Goal: Transaction & Acquisition: Register for event/course

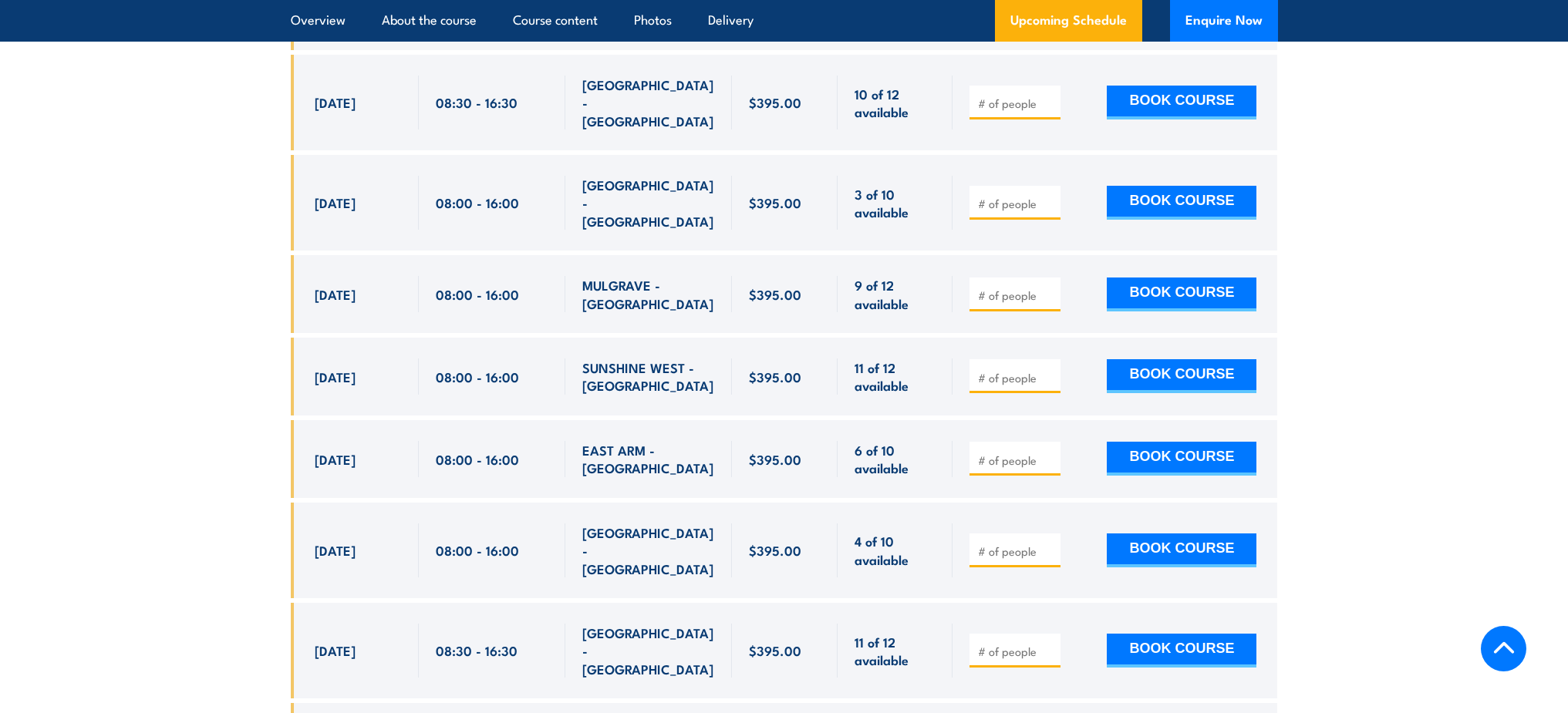
scroll to position [3316, 0]
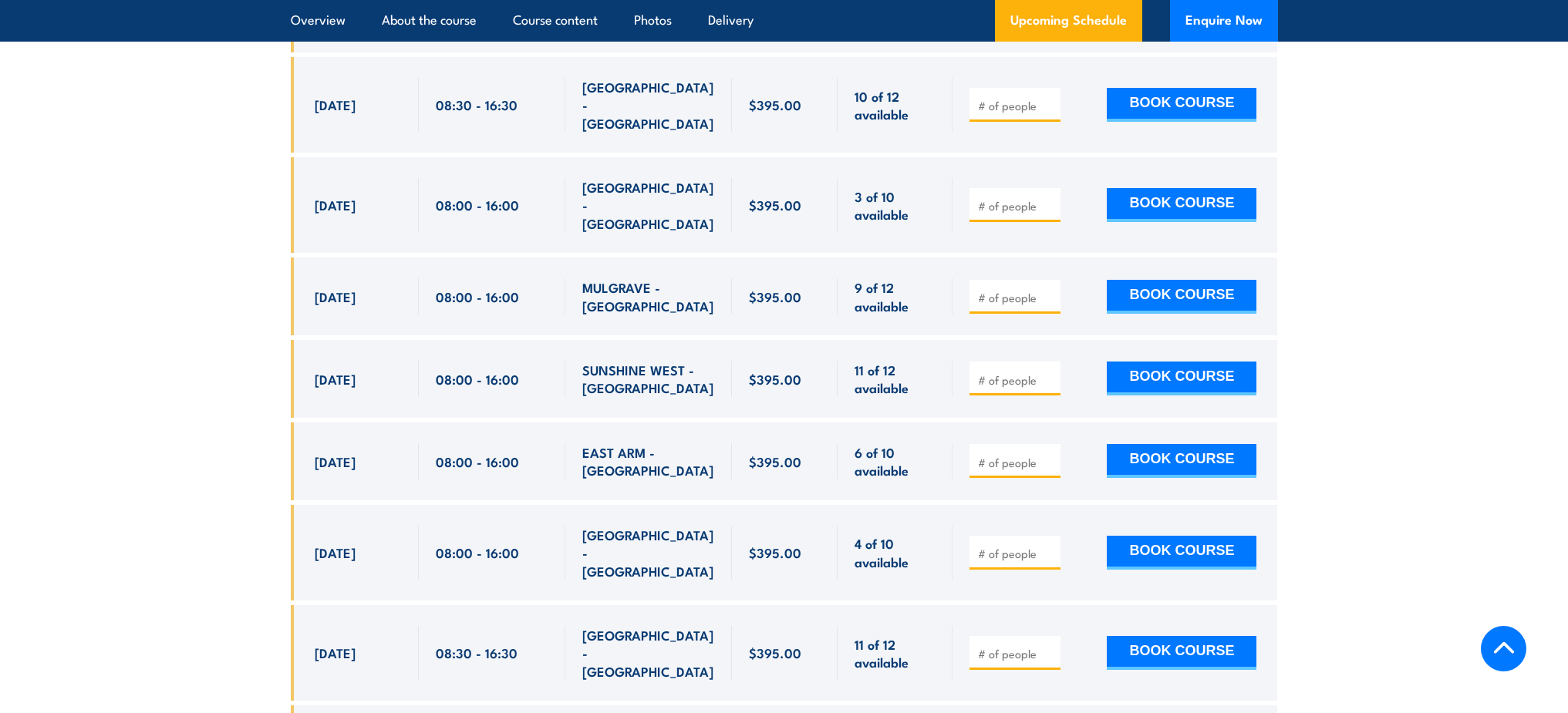
click at [1028, 98] on input "number" at bounding box center [1016, 105] width 77 height 16
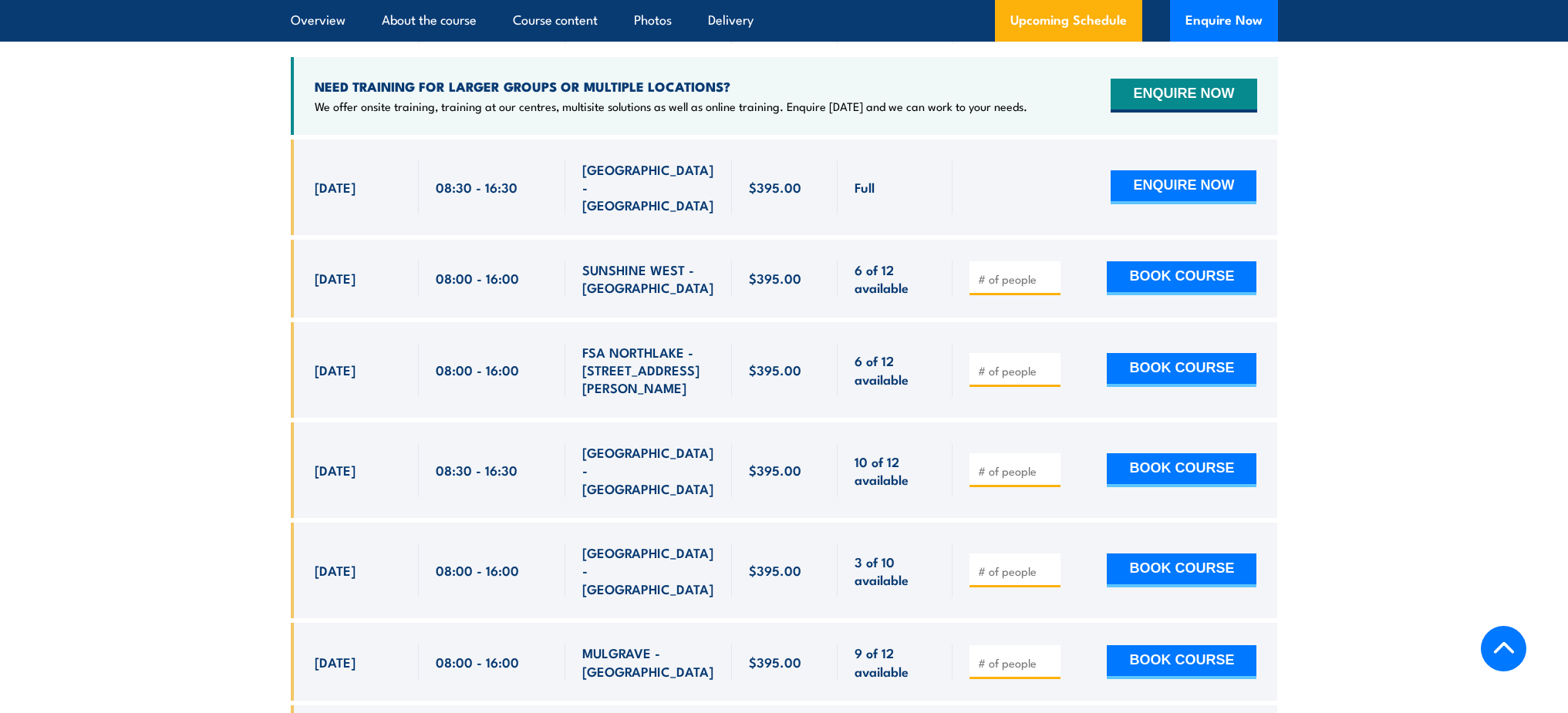
scroll to position [2939, 0]
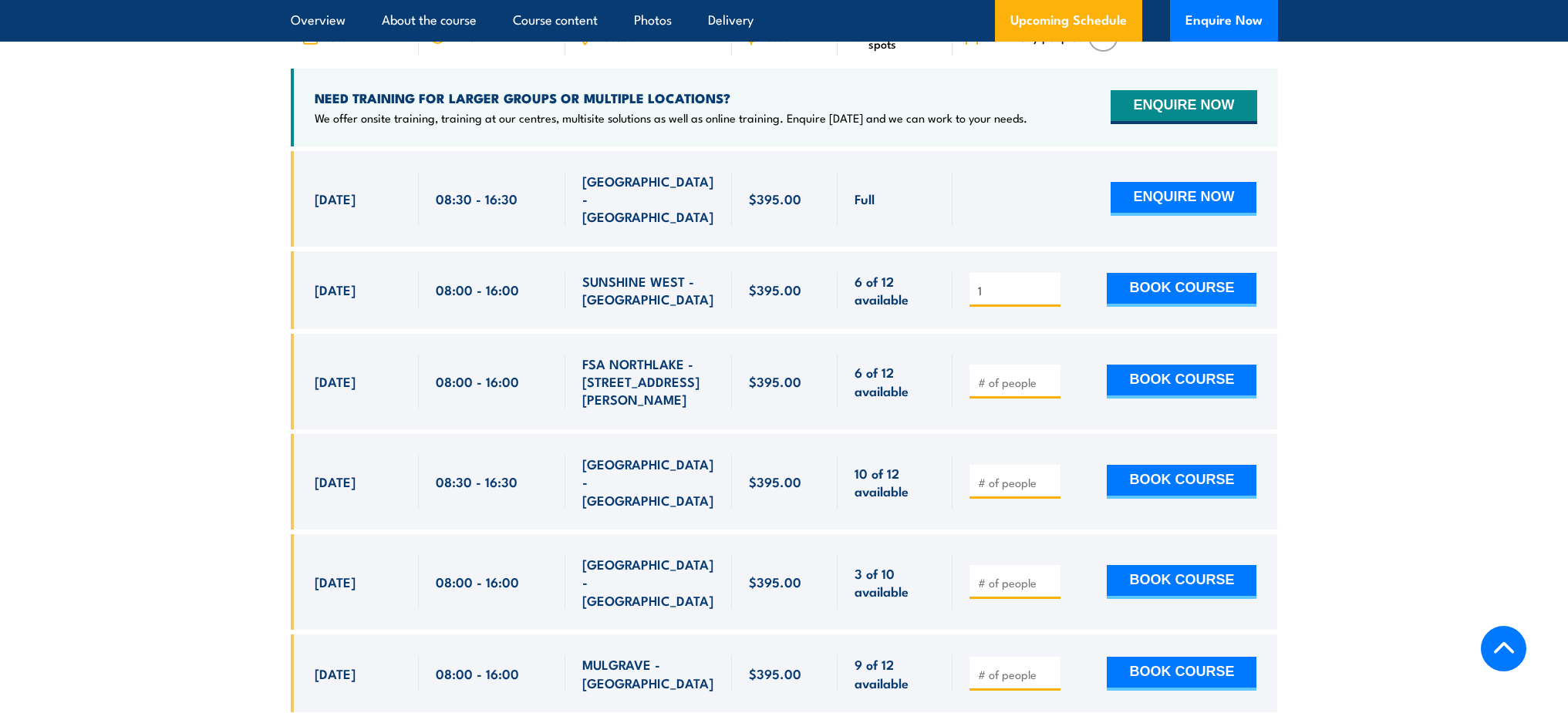
click at [1050, 299] on input "1" at bounding box center [1016, 290] width 77 height 16
click at [1049, 299] on input "4" at bounding box center [1016, 290] width 77 height 16
click at [1048, 299] on span "4" at bounding box center [1015, 290] width 80 height 18
click at [1049, 299] on input "3" at bounding box center [1016, 290] width 77 height 16
type input "2"
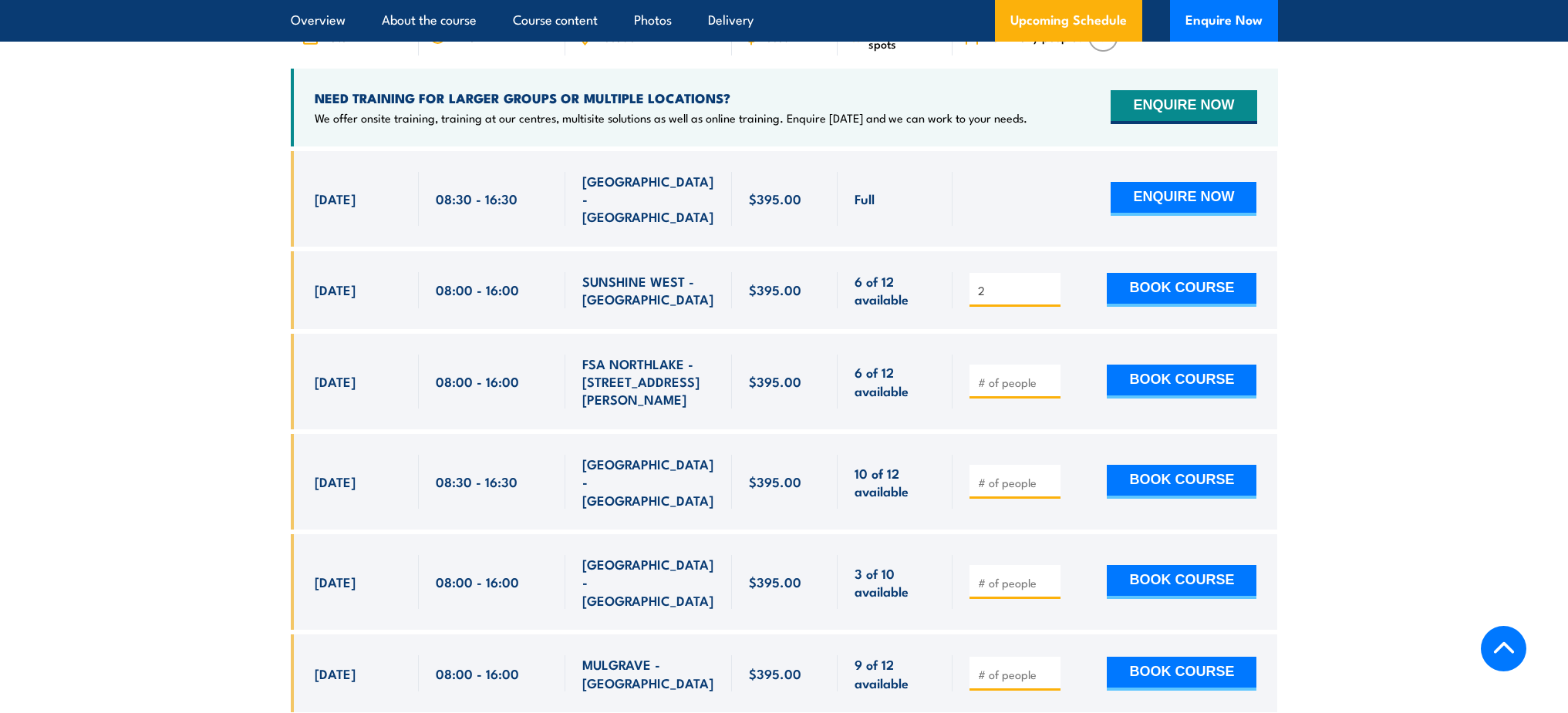
click at [1049, 299] on input "2" at bounding box center [1016, 290] width 77 height 16
click at [1148, 299] on button "BOOK COURSE" at bounding box center [1181, 290] width 149 height 34
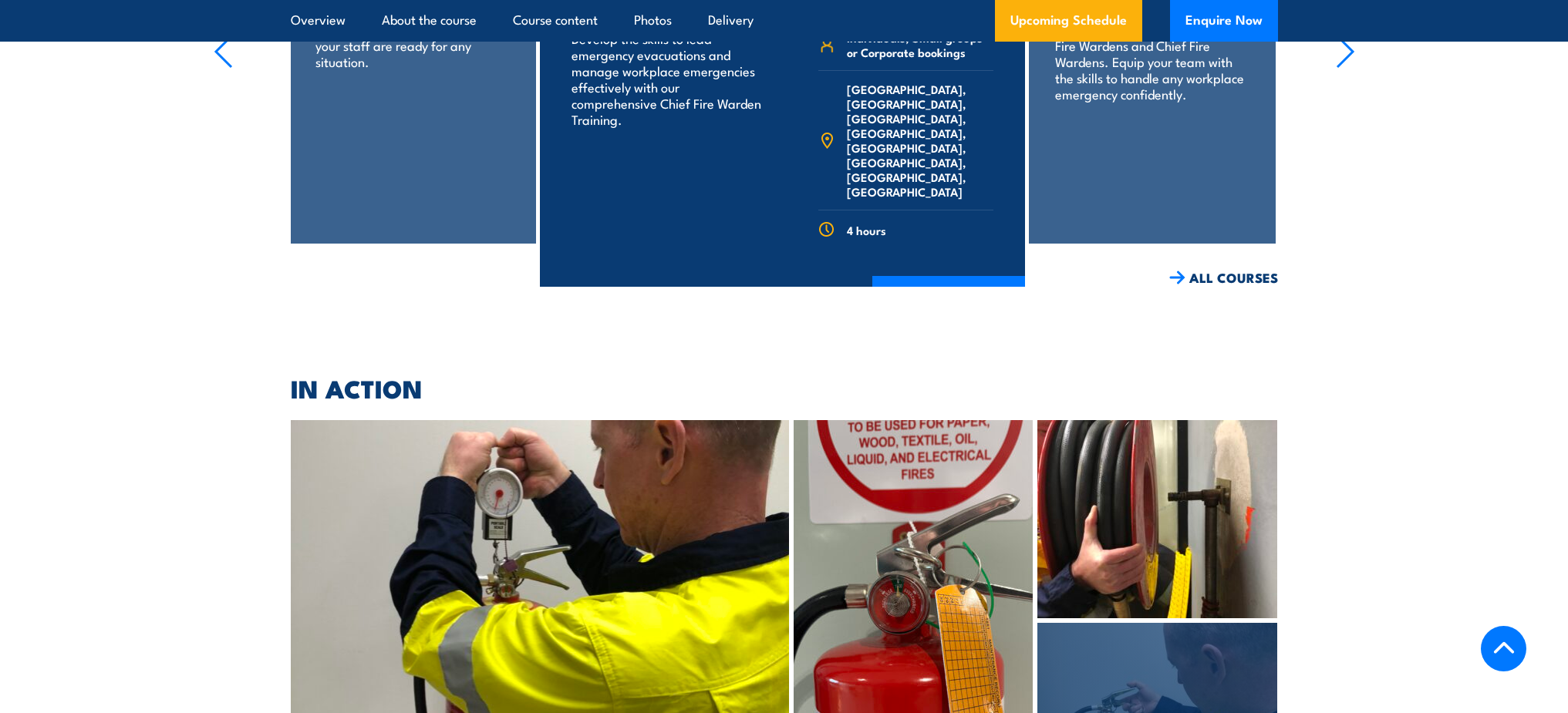
scroll to position [5809, 0]
